Goal: Check status

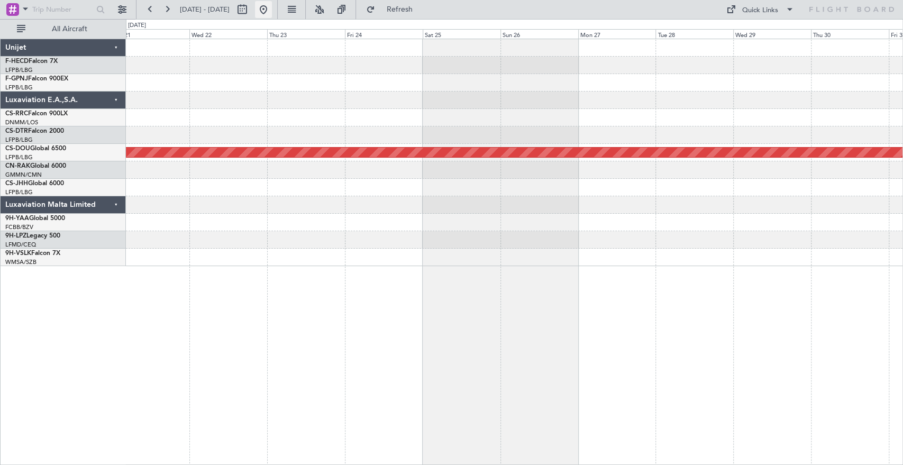
click at [272, 4] on button at bounding box center [263, 9] width 17 height 17
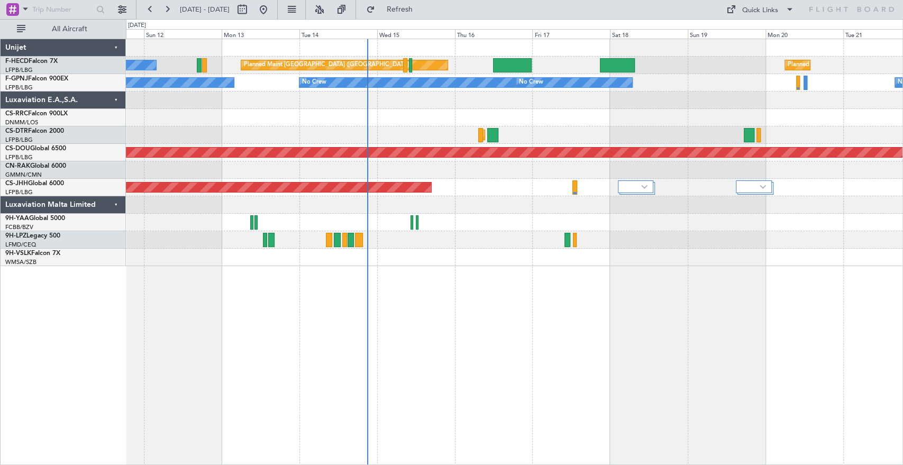
click at [565, 147] on div "No Crew Planned Maint [GEOGRAPHIC_DATA] ([GEOGRAPHIC_DATA]) Planned Maint [GEOG…" at bounding box center [514, 152] width 777 height 227
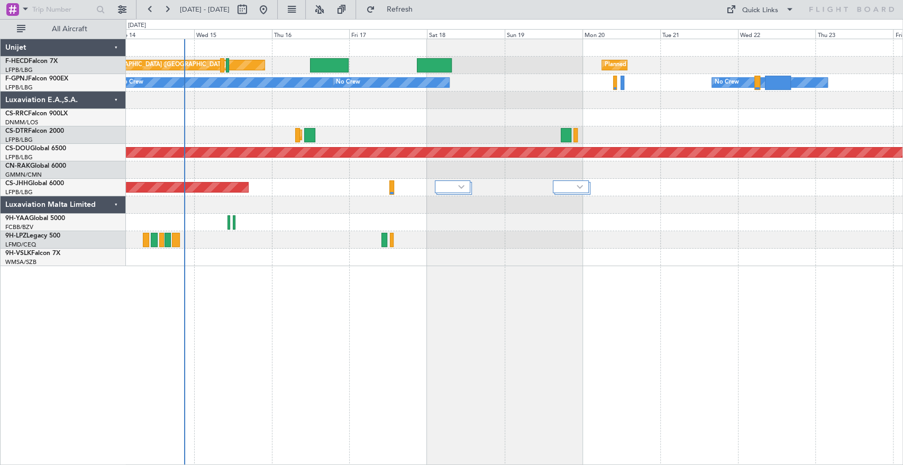
click at [313, 153] on div "Planned Maint [GEOGRAPHIC_DATA] ([GEOGRAPHIC_DATA]) Planned Maint [GEOGRAPHIC_D…" at bounding box center [514, 152] width 777 height 227
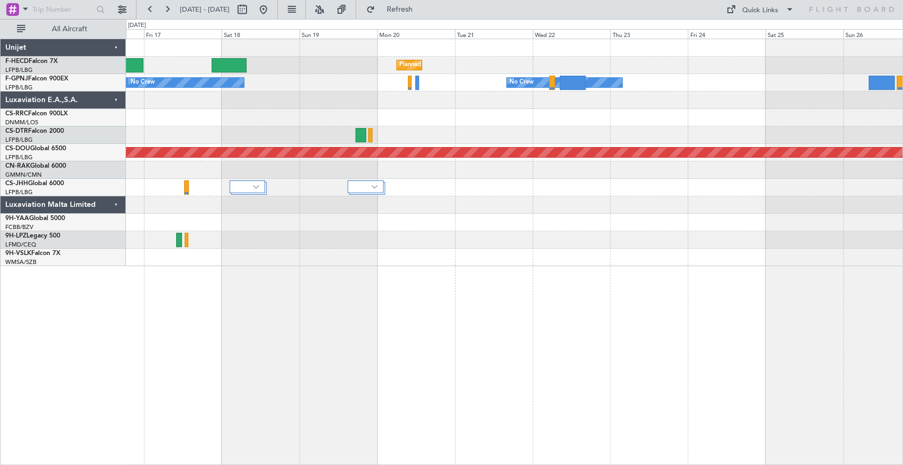
click at [314, 164] on div "Planned Maint [GEOGRAPHIC_DATA] ([GEOGRAPHIC_DATA]) Planned Maint [GEOGRAPHIC_D…" at bounding box center [514, 152] width 777 height 227
